Goal: Task Accomplishment & Management: Manage account settings

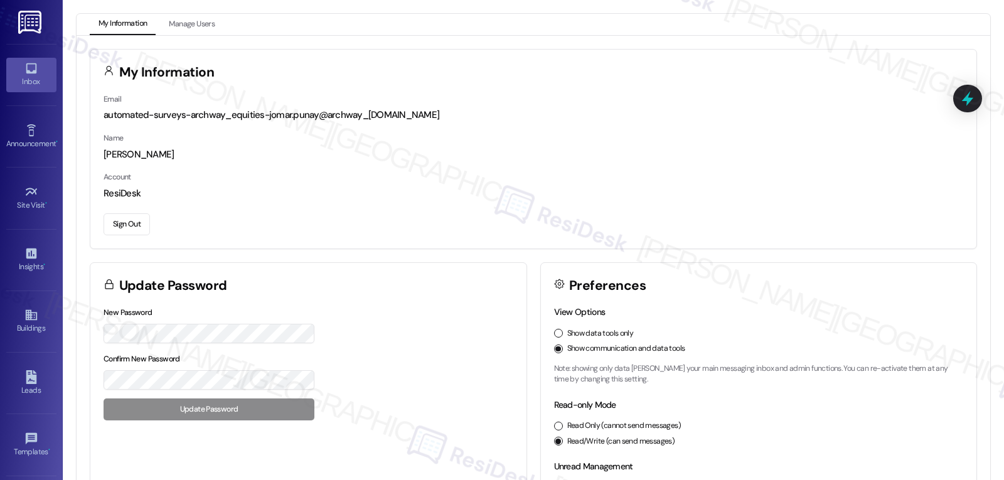
click at [48, 81] on div "Inbox" at bounding box center [31, 81] width 63 height 13
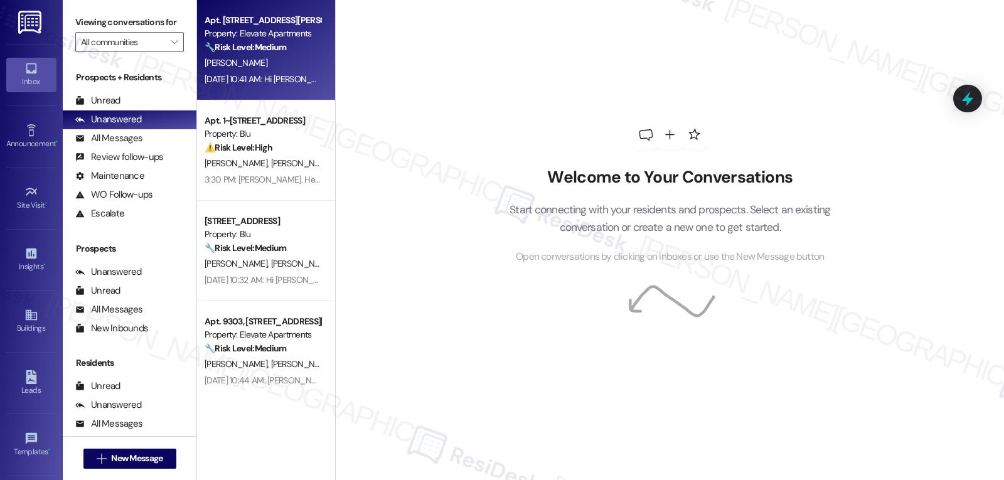
click at [250, 53] on div "🔧 Risk Level: Medium The resident is requesting to move back into a 1-bedroom u…" at bounding box center [263, 47] width 116 height 13
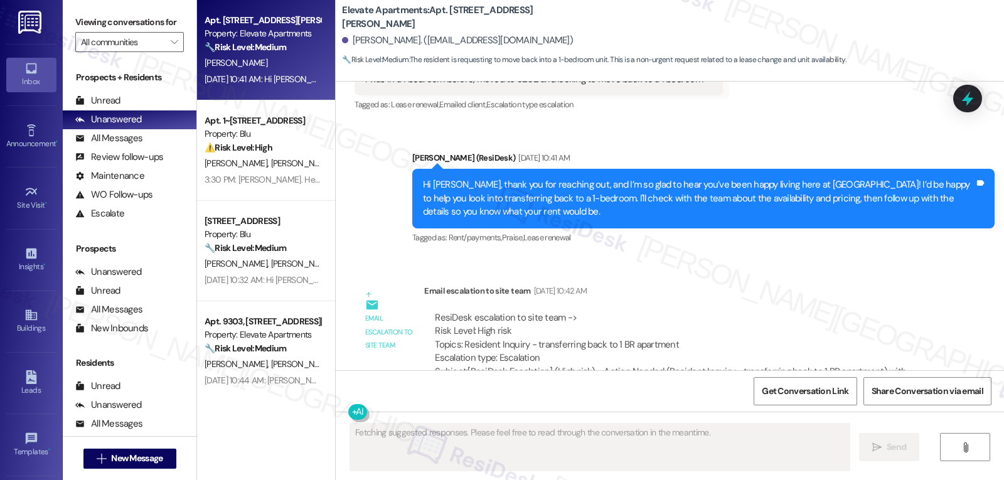
scroll to position [3034, 0]
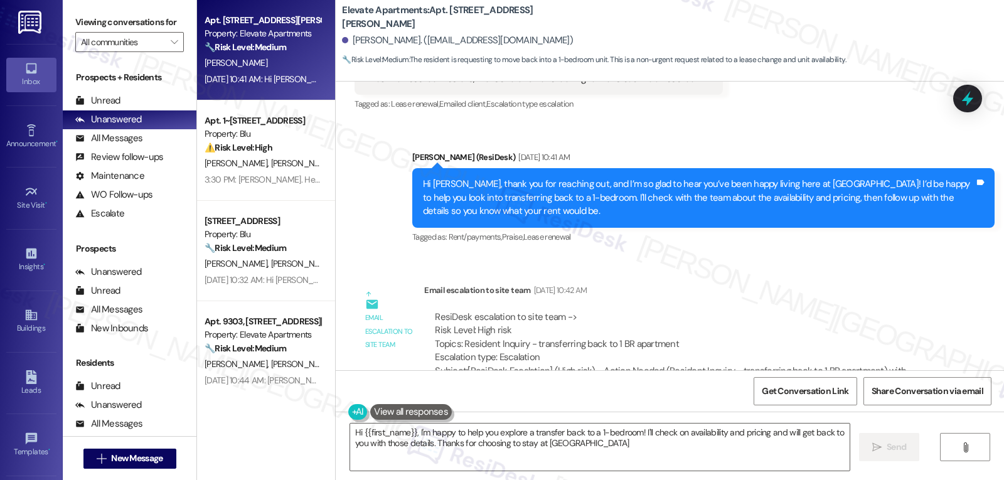
type textarea "Hi {{first_name}}, I'm happy to help you explore a transfer back to a 1-bedroom…"
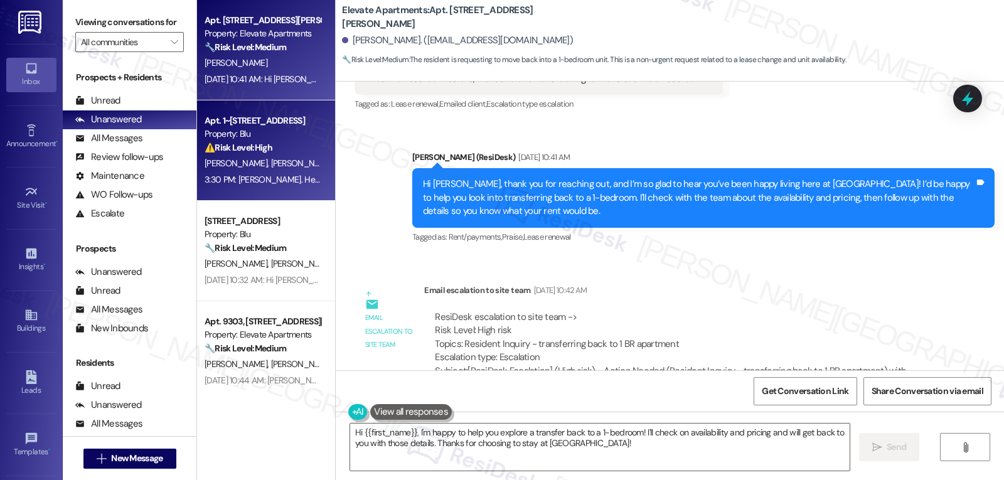
click at [277, 146] on div "⚠️ Risk Level: High The resident's AC is not working properly despite a previou…" at bounding box center [263, 147] width 116 height 13
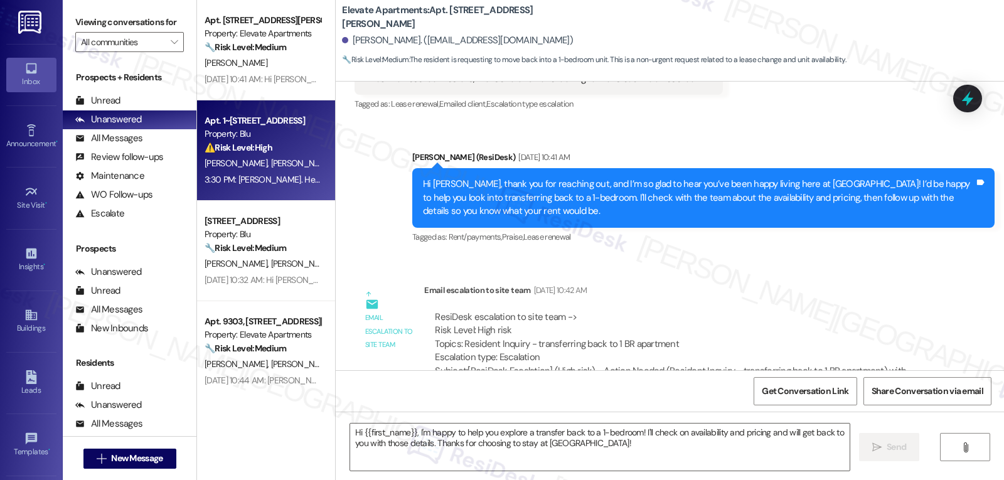
type textarea "Fetching suggested responses. Please feel free to read through the conversation…"
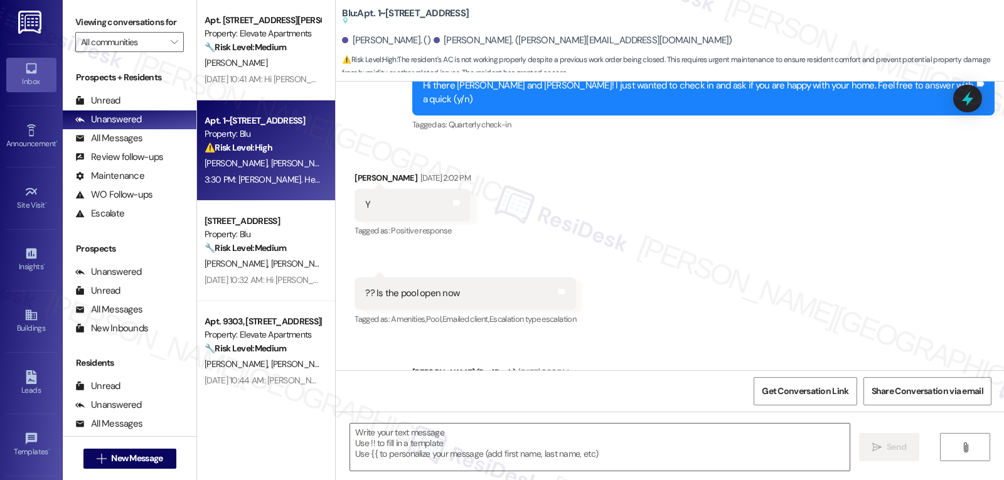
type textarea "Fetching suggested responses. Please feel free to read through the conversation…"
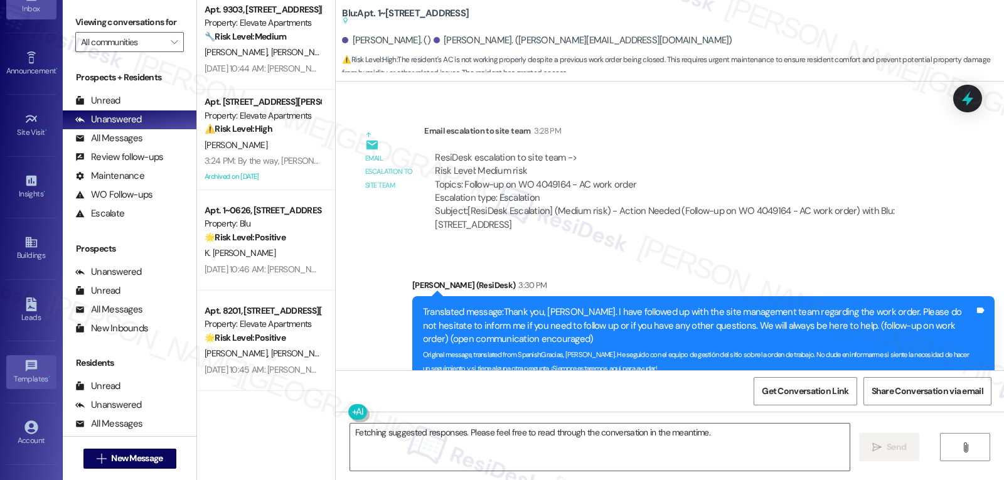
scroll to position [119, 0]
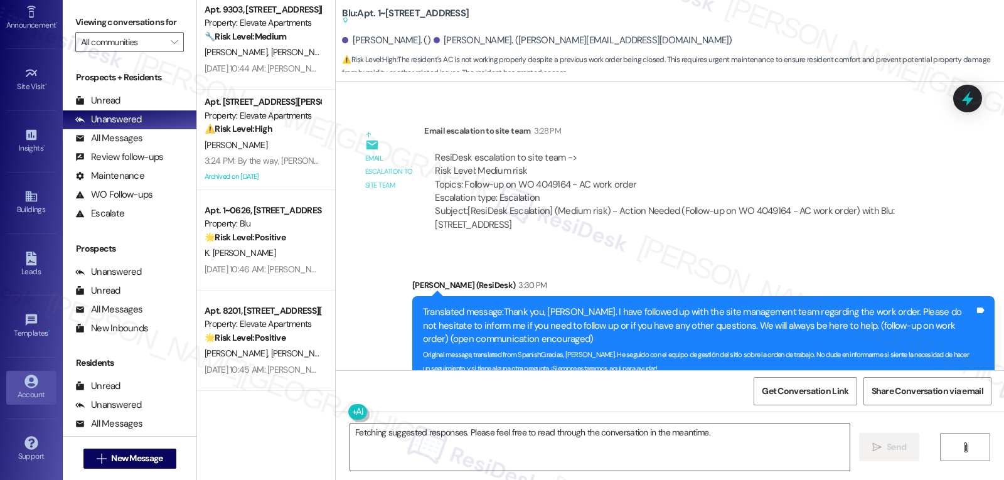
click at [18, 383] on link "Account" at bounding box center [31, 388] width 50 height 34
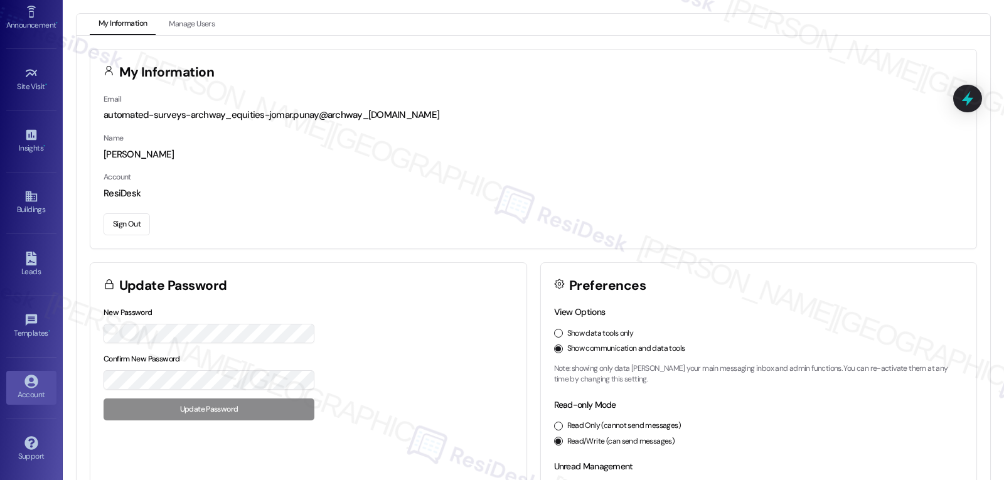
click at [150, 218] on button "Sign Out" at bounding box center [127, 224] width 46 height 22
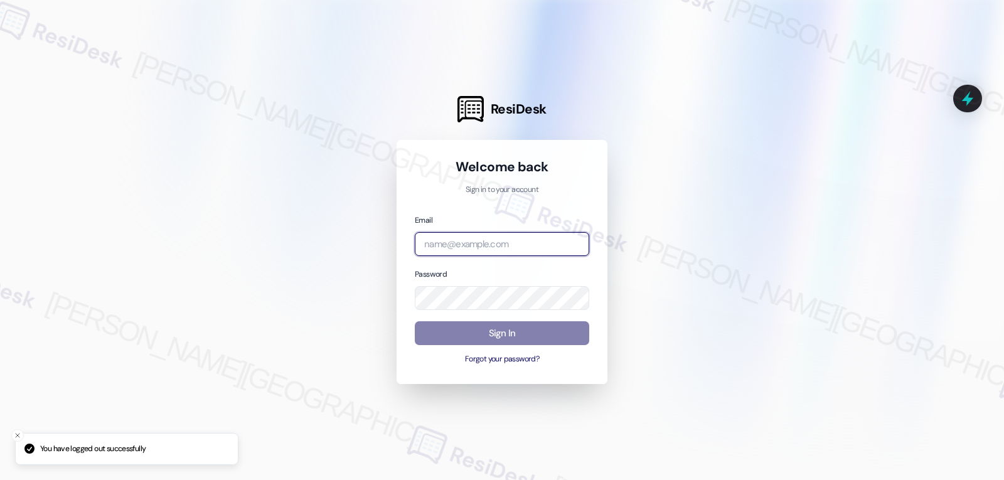
click at [538, 248] on input "email" at bounding box center [502, 244] width 174 height 24
click at [457, 248] on input "email" at bounding box center [502, 244] width 174 height 24
paste input "[EMAIL_ADDRESS][DOMAIN_NAME]"
type input "[EMAIL_ADDRESS][DOMAIN_NAME]"
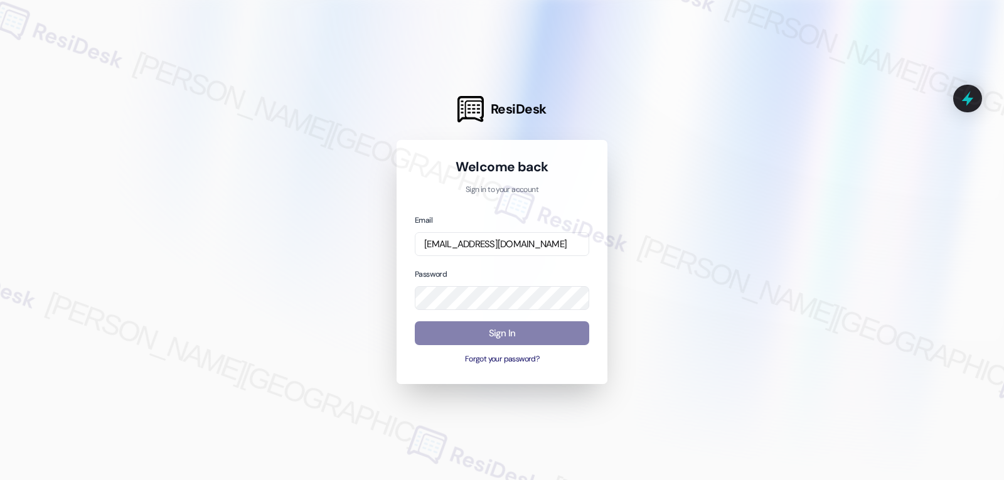
scroll to position [0, 0]
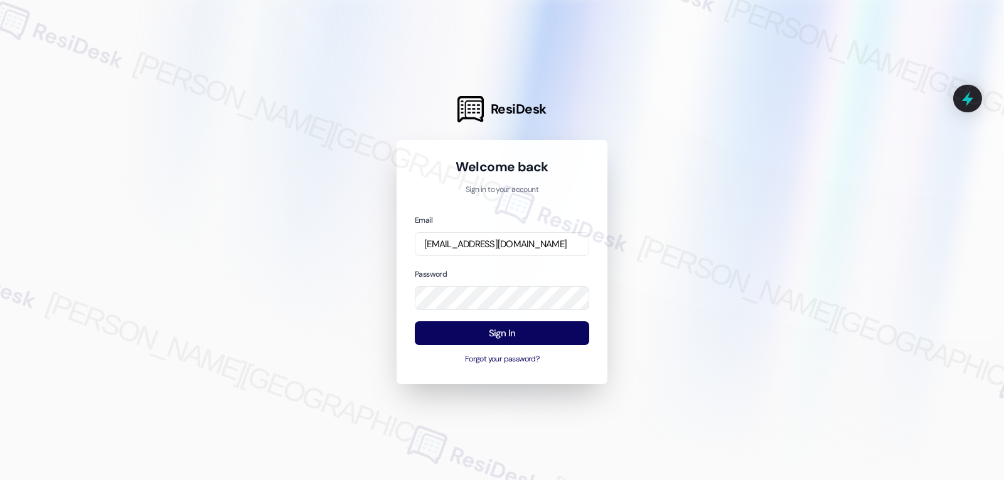
click at [301, 274] on div at bounding box center [502, 240] width 1004 height 480
click at [564, 340] on button "Sign In" at bounding box center [502, 333] width 174 height 24
